Goal: Task Accomplishment & Management: Complete application form

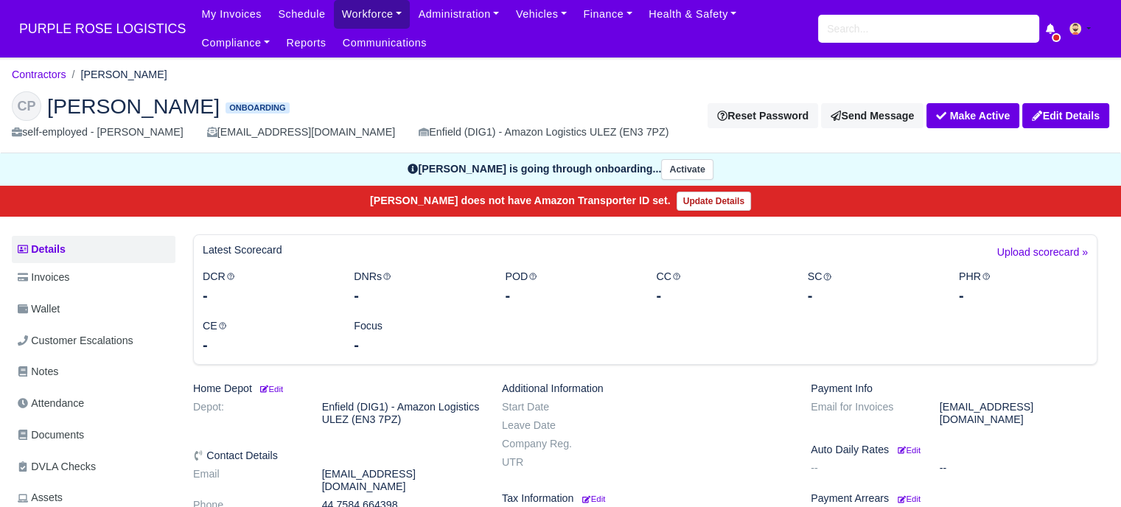
click at [366, 14] on link "Workforce" at bounding box center [372, 14] width 77 height 29
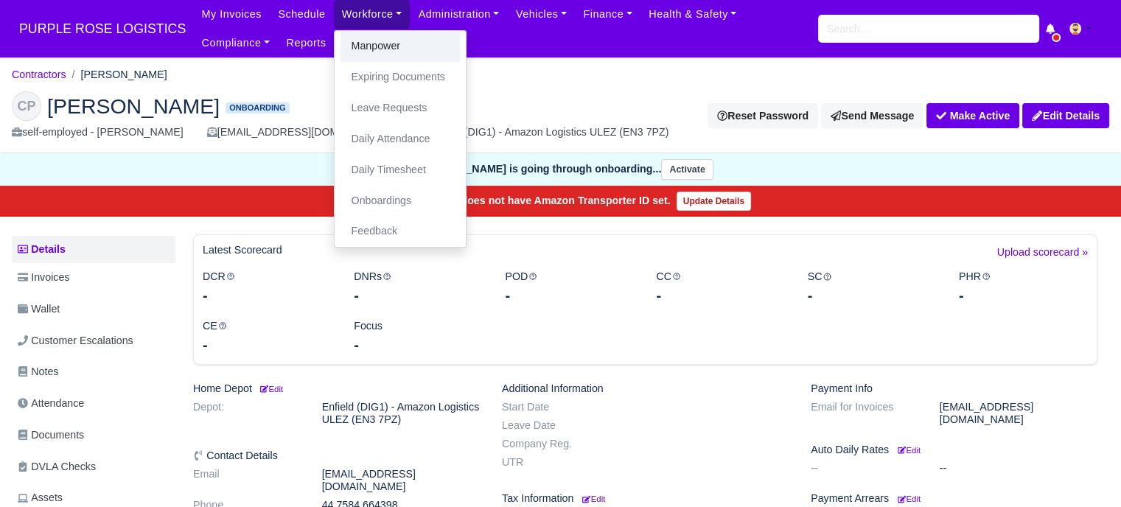
click at [371, 46] on link "Manpower" at bounding box center [400, 46] width 119 height 31
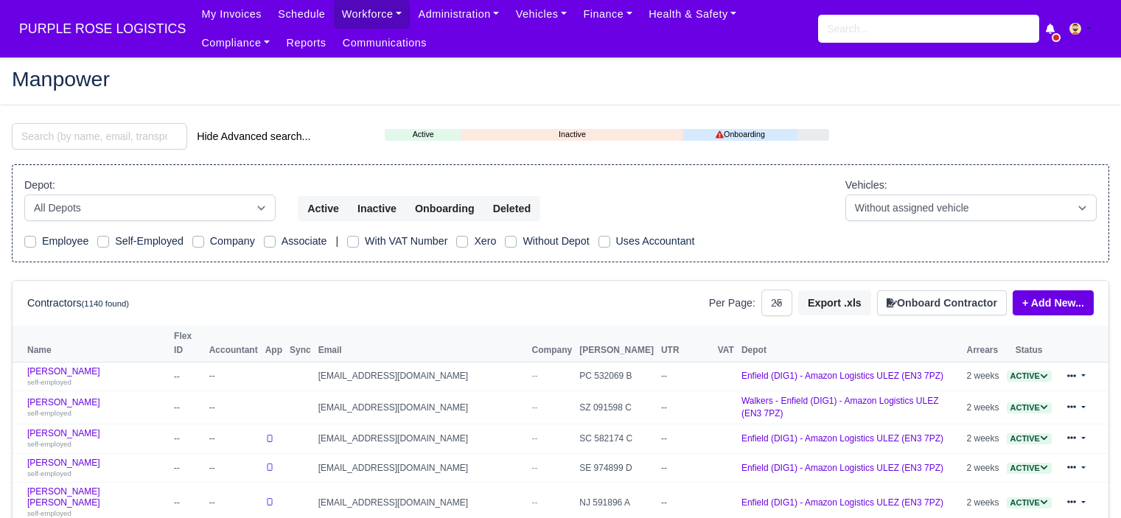
select select "25"
drag, startPoint x: 930, startPoint y: 330, endPoint x: 927, endPoint y: 318, distance: 12.2
click at [930, 330] on th "Depot" at bounding box center [851, 344] width 226 height 36
click at [927, 306] on button "Onboard Contractor" at bounding box center [942, 302] width 130 height 25
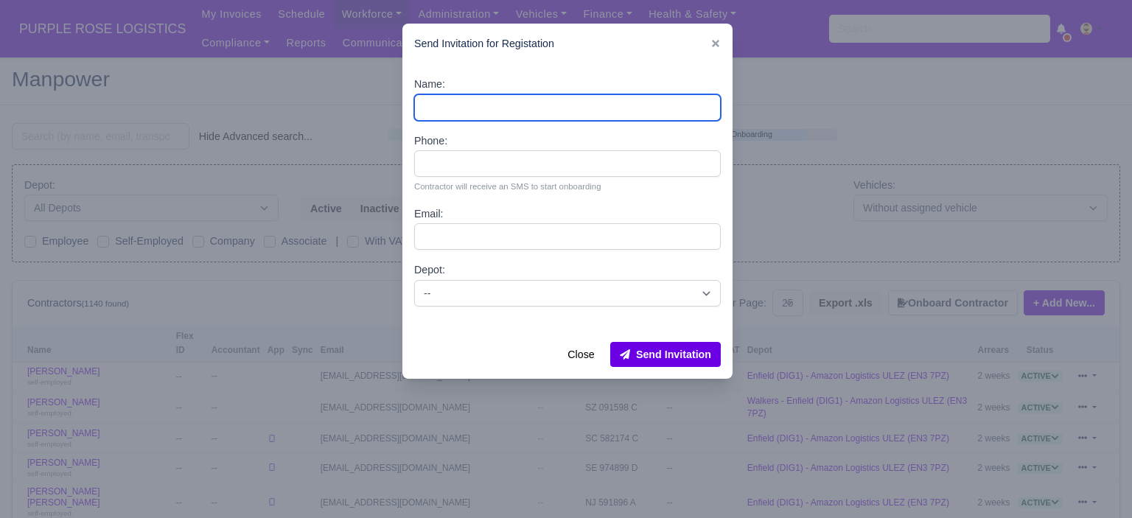
click at [528, 102] on input "Name:" at bounding box center [567, 107] width 307 height 27
paste input "[PERSON_NAME]"
type input "[PERSON_NAME]"
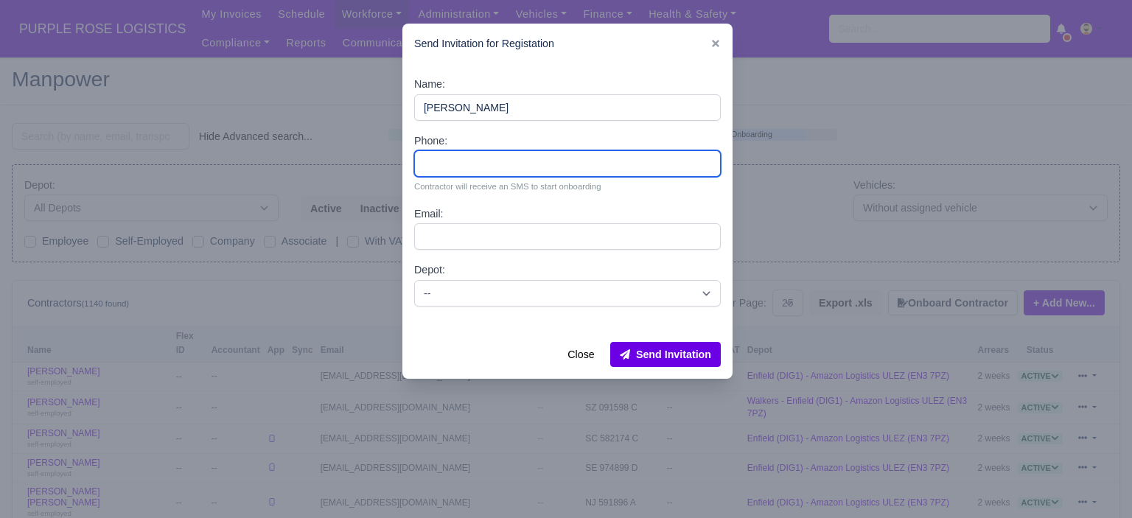
click at [457, 160] on input "Phone:" at bounding box center [567, 163] width 307 height 27
click at [483, 159] on input "Phone:" at bounding box center [567, 163] width 307 height 27
paste input "44 7506 735410"
type input "44 7506 735410"
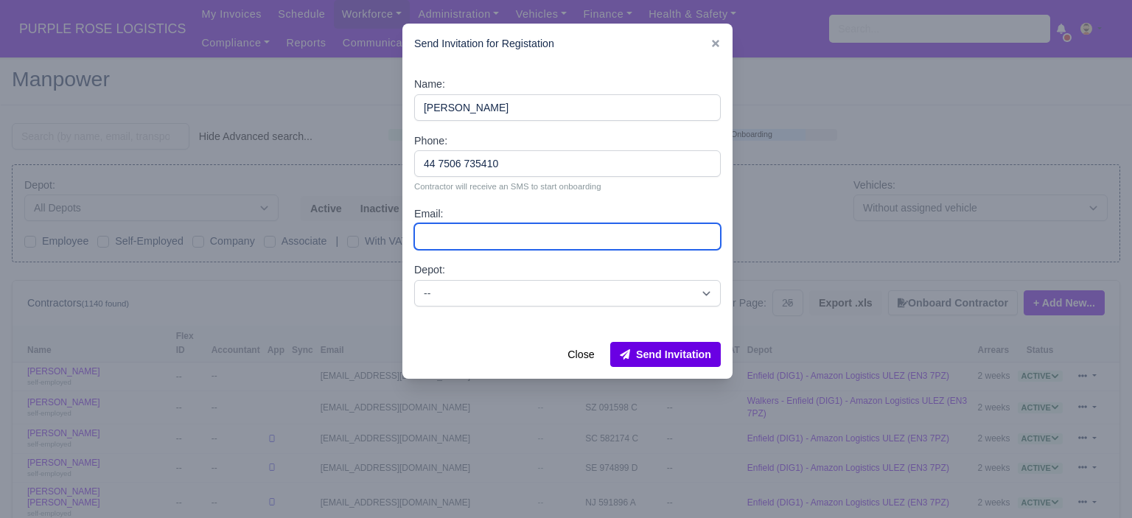
click at [522, 232] on input "Email:" at bounding box center [567, 236] width 307 height 27
paste input "[PERSON_NAME][DOMAIN_NAME][EMAIL_ADDRESS][DOMAIN_NAME]"
type input "[PERSON_NAME][DOMAIN_NAME][EMAIL_ADDRESS][DOMAIN_NAME]"
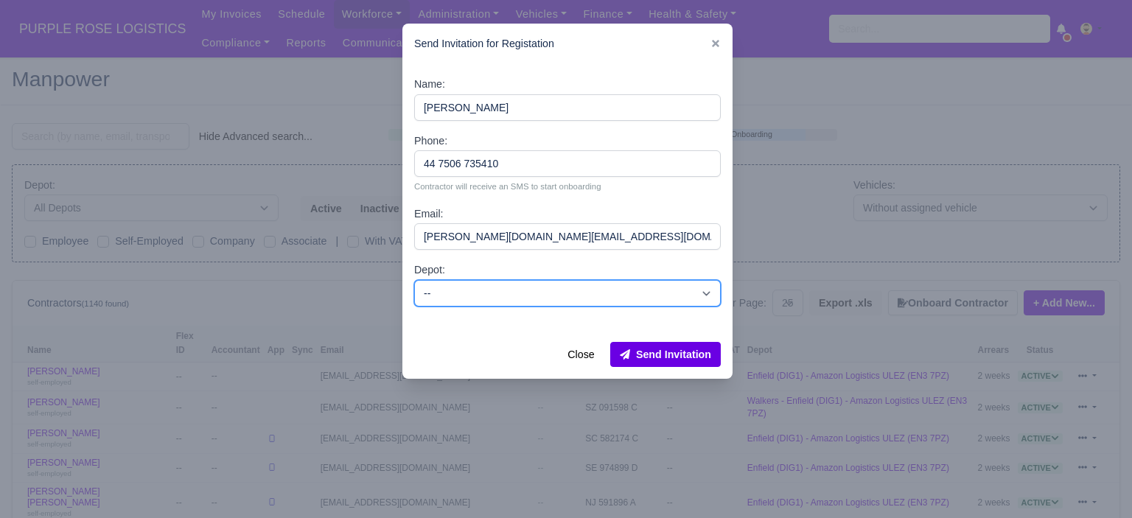
drag, startPoint x: 607, startPoint y: 287, endPoint x: 563, endPoint y: 302, distance: 46.9
click at [607, 287] on select "-- Enfield (DIG1) - Amazon Logistics ULEZ (EN3 7PZ) Harlow (DHW1) - Amazon Logi…" at bounding box center [567, 293] width 307 height 27
select select "5"
click at [414, 280] on select "-- Enfield (DIG1) - Amazon Logistics ULEZ (EN3 7PZ) Harlow (DHW1) - Amazon Logi…" at bounding box center [567, 293] width 307 height 27
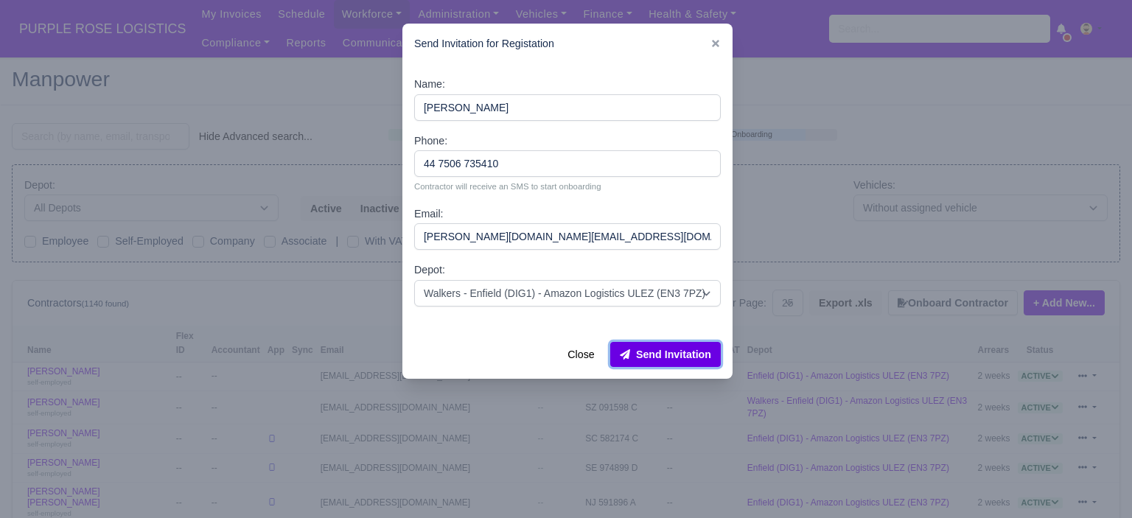
click at [649, 344] on button "Send Invitation" at bounding box center [665, 354] width 111 height 25
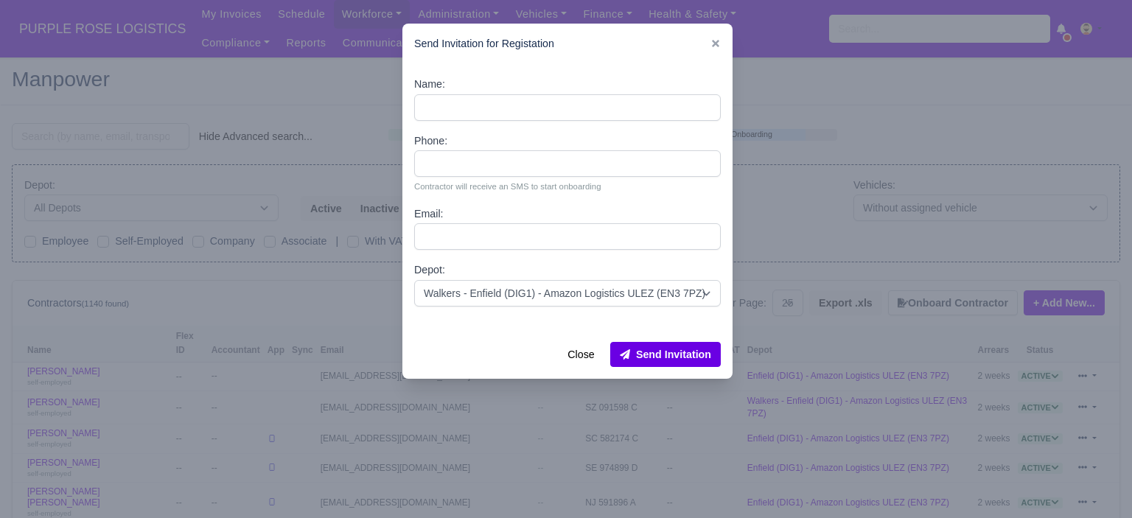
click at [203, 74] on div at bounding box center [566, 259] width 1132 height 518
